Goal: Information Seeking & Learning: Learn about a topic

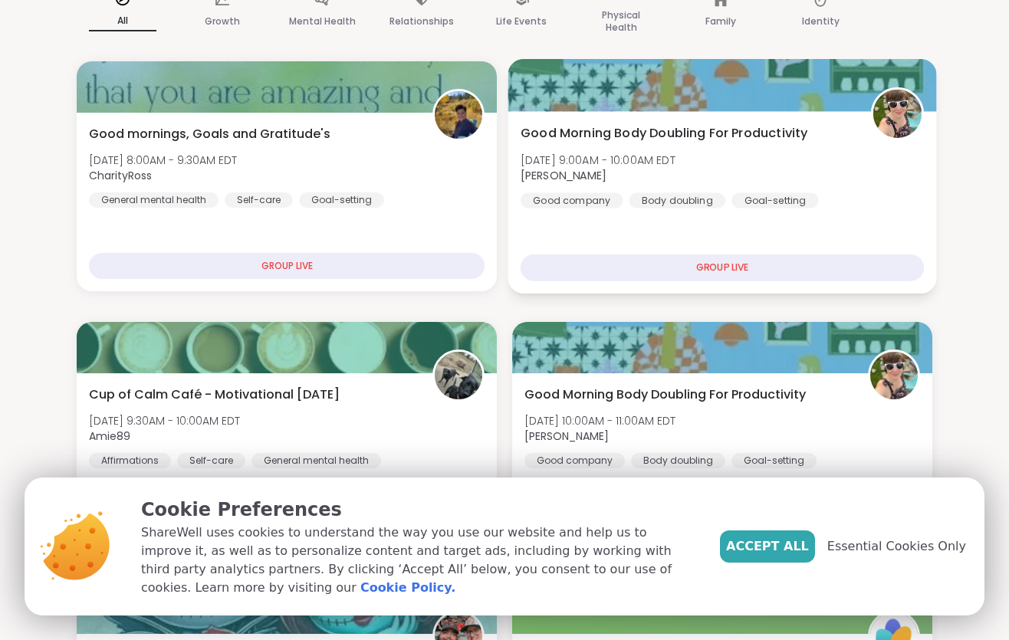
scroll to position [255, 0]
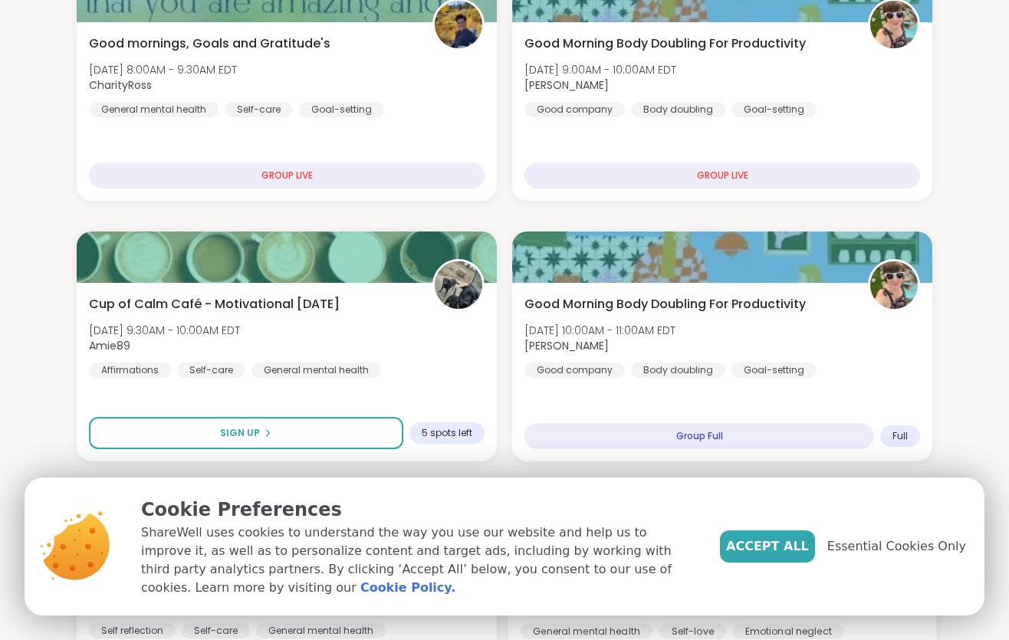
click at [752, 551] on span "Accept All" at bounding box center [767, 547] width 83 height 18
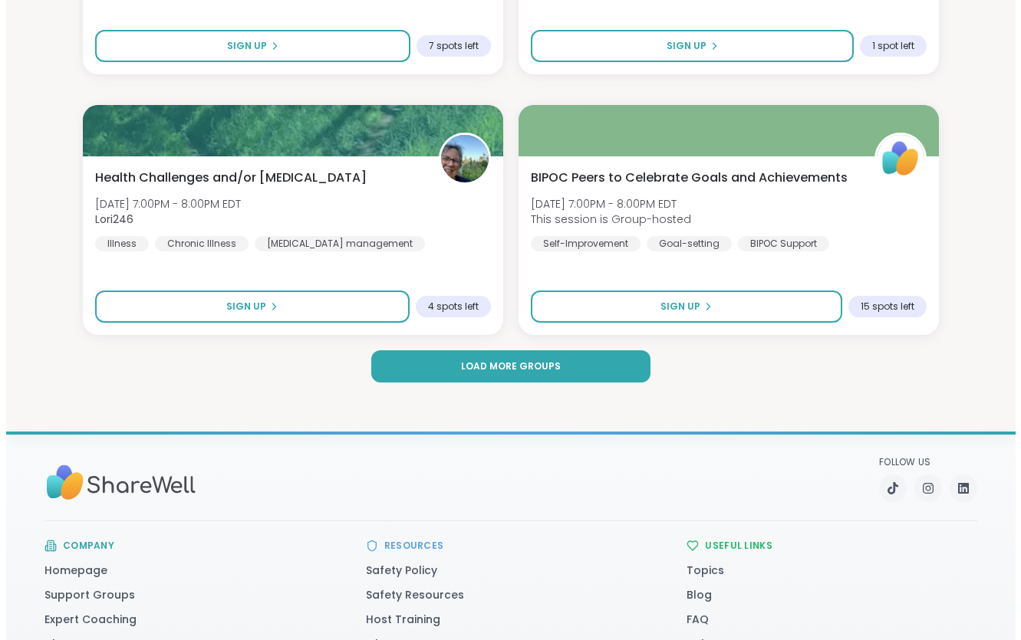
scroll to position [4658, 0]
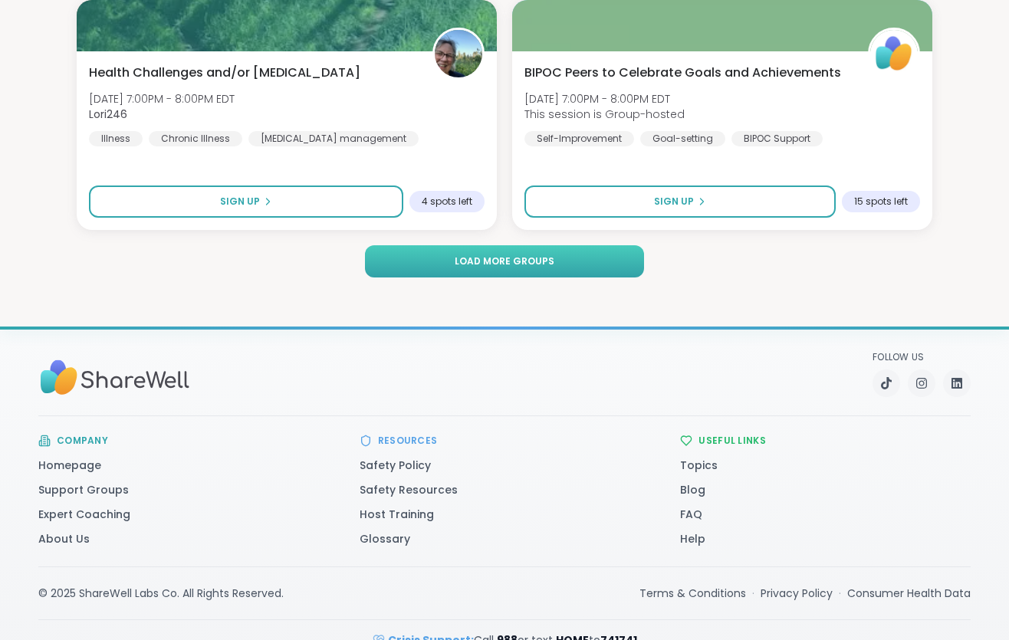
click at [502, 268] on span "Load more groups" at bounding box center [505, 262] width 100 height 14
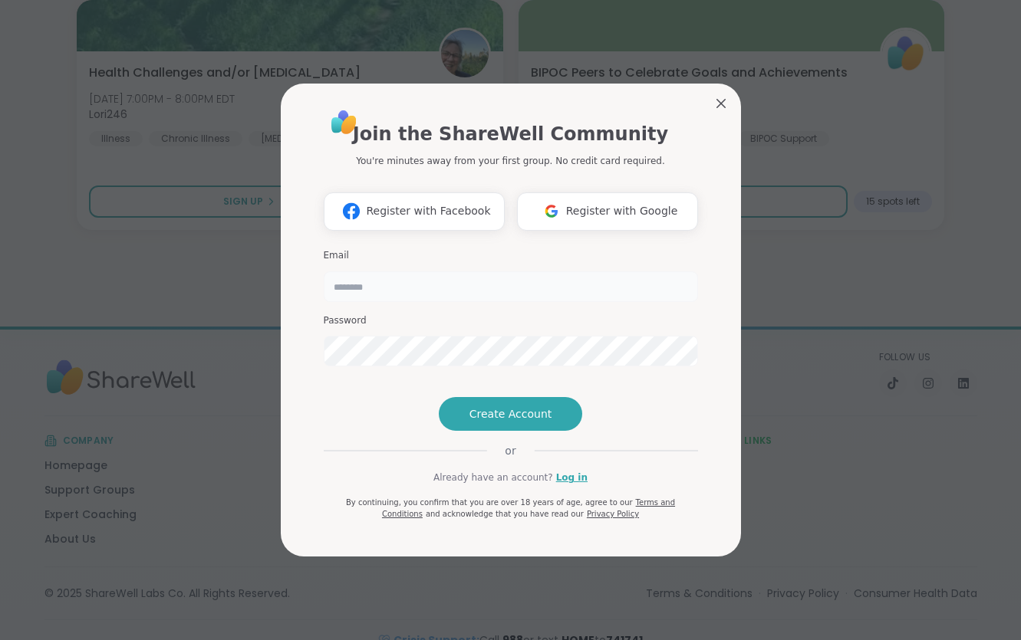
click at [449, 271] on input "email" at bounding box center [511, 286] width 374 height 31
click at [642, 192] on button "Register with Google" at bounding box center [607, 211] width 181 height 38
